Goal: Task Accomplishment & Management: Use online tool/utility

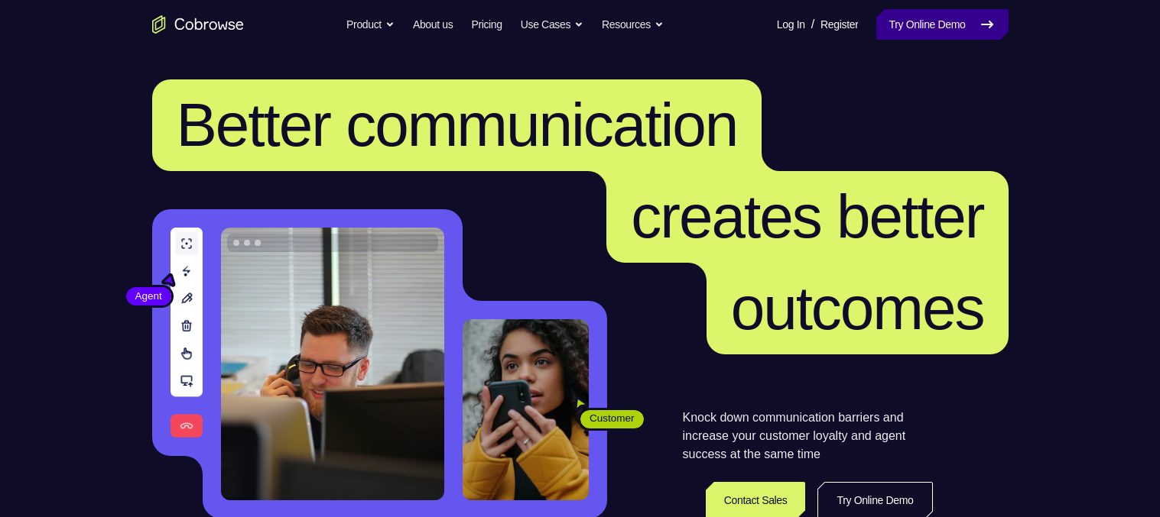
click at [926, 29] on link "Try Online Demo" at bounding box center [941, 24] width 131 height 31
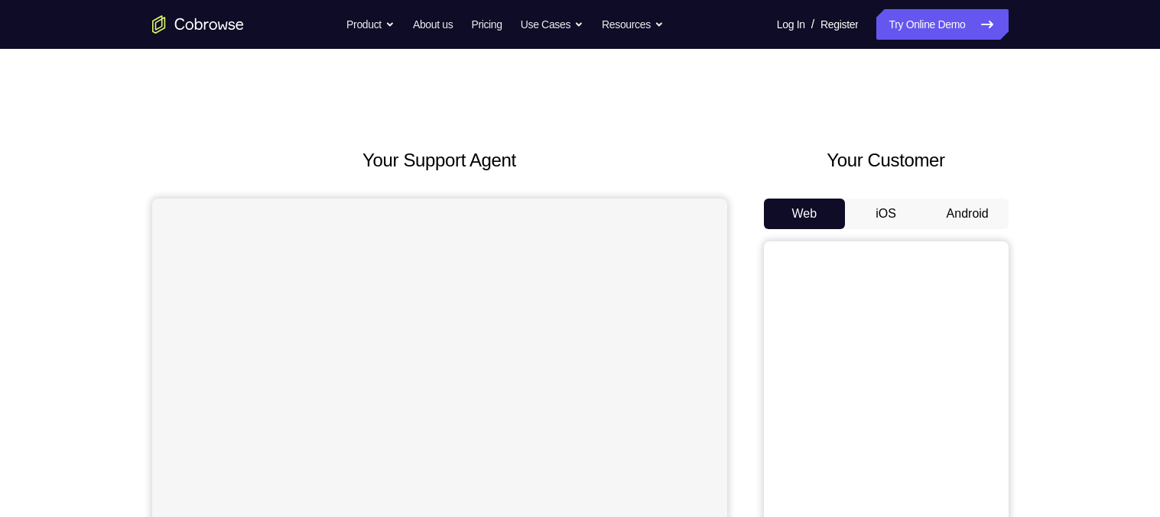
click at [975, 208] on button "Android" at bounding box center [967, 214] width 82 height 31
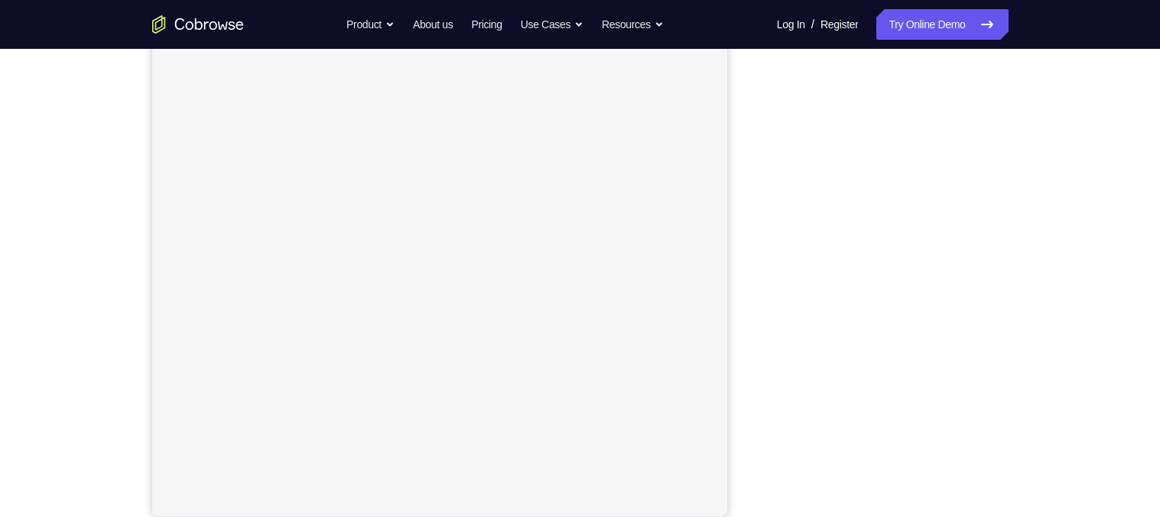
scroll to position [195, 0]
click at [42, 280] on div "Your Support Agent Your Customer Web iOS Android Next Steps We’d be happy to gi…" at bounding box center [580, 358] width 1160 height 1008
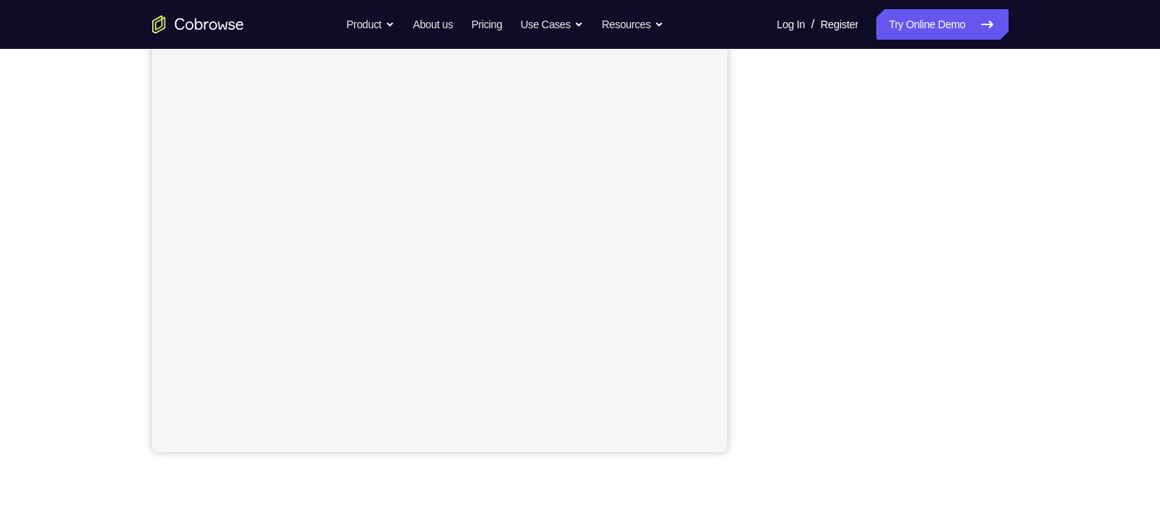
scroll to position [265, 0]
